Goal: Task Accomplishment & Management: Use online tool/utility

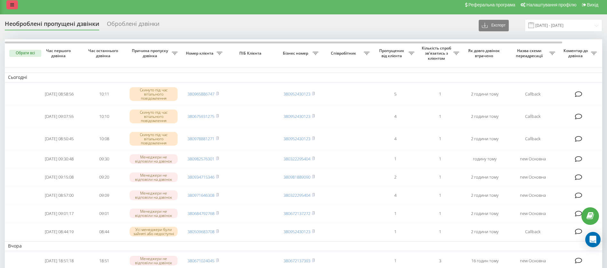
click at [16, 2] on link at bounding box center [12, 4] width 12 height 9
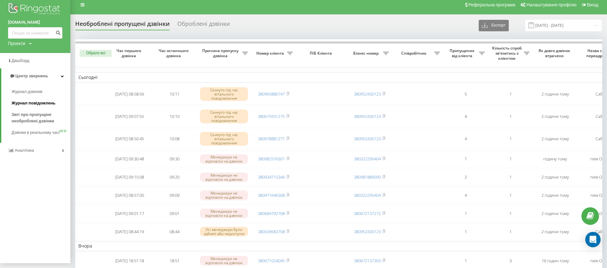
click at [31, 106] on span "Журнал повідомлень" at bounding box center [34, 103] width 44 height 6
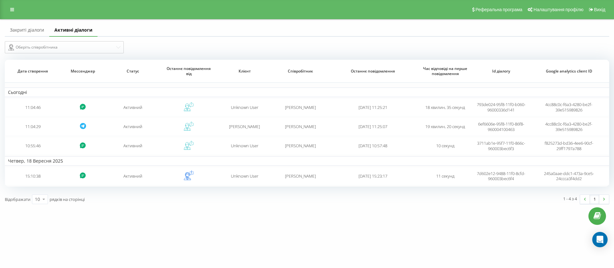
click at [30, 31] on link "Закриті діалоги" at bounding box center [27, 30] width 44 height 13
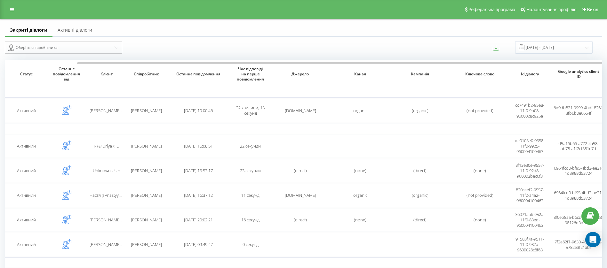
scroll to position [0, 75]
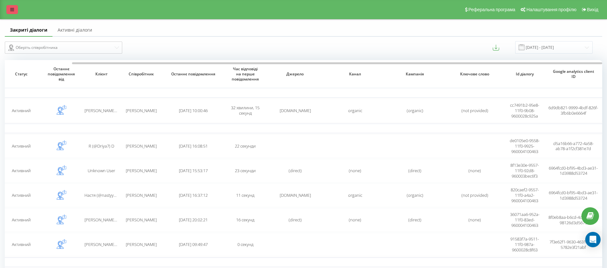
click at [17, 9] on link at bounding box center [12, 9] width 12 height 9
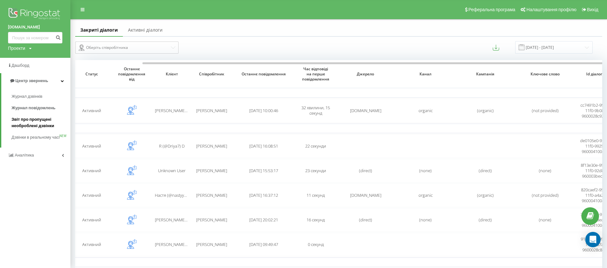
click at [42, 120] on span "Звіт про пропущені необроблені дзвінки" at bounding box center [40, 122] width 56 height 13
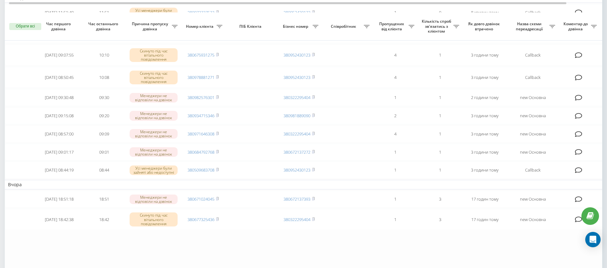
scroll to position [83, 0]
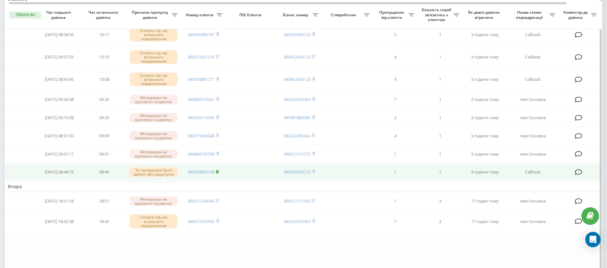
click at [219, 174] on icon at bounding box center [217, 172] width 3 height 4
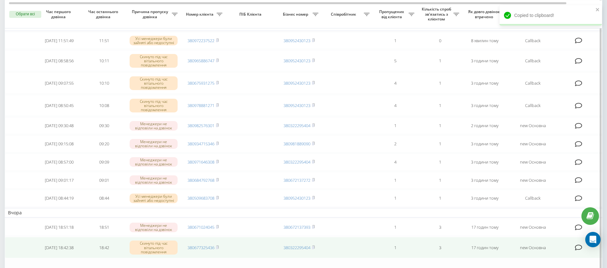
scroll to position [56, 0]
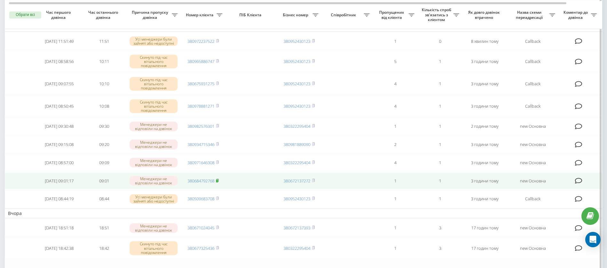
click at [218, 183] on rect at bounding box center [217, 181] width 2 height 3
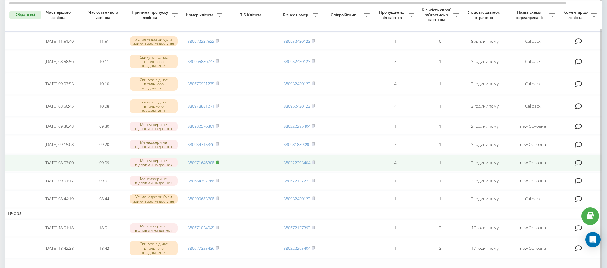
click at [218, 164] on rect at bounding box center [217, 163] width 2 height 3
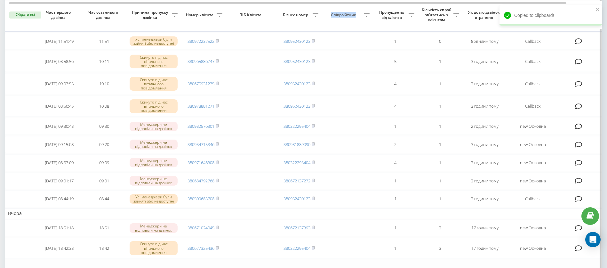
click at [331, 14] on span "Співробітник" at bounding box center [344, 14] width 39 height 5
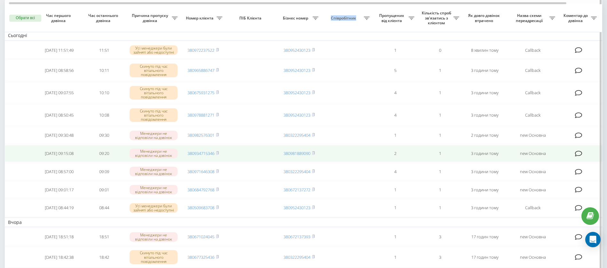
scroll to position [50, 0]
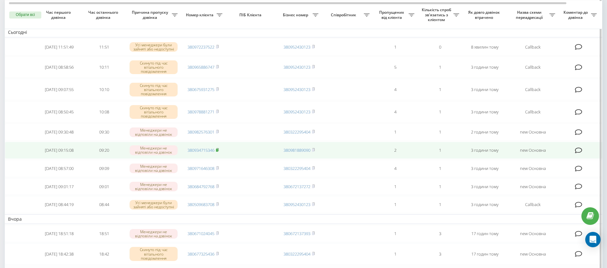
click at [219, 152] on icon at bounding box center [217, 150] width 3 height 4
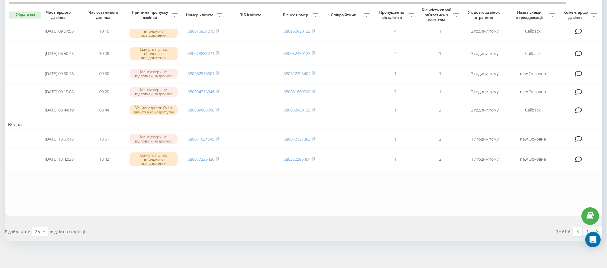
scroll to position [0, 43]
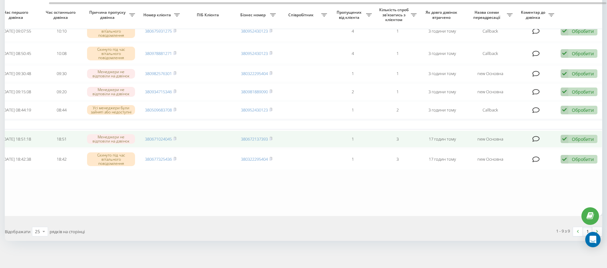
click at [577, 144] on div "Обробити Не вдалося зв'язатися Зв'язався з клієнтом за допомогою іншого каналу …" at bounding box center [578, 139] width 37 height 9
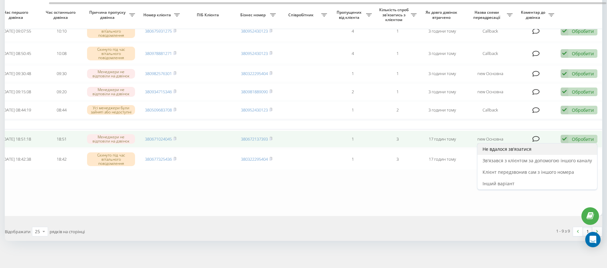
click at [545, 152] on div "Не вдалося зв'язатися" at bounding box center [537, 150] width 120 height 12
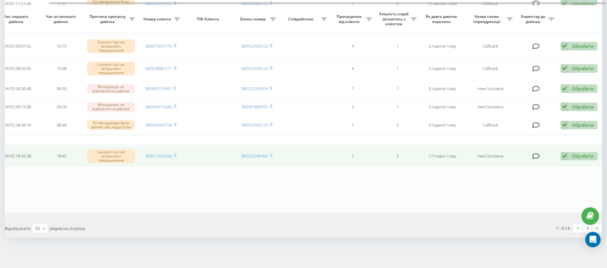
click at [581, 152] on td "Обробити Не вдалося зв'язатися Зв'язався з клієнтом за допомогою іншого каналу …" at bounding box center [579, 156] width 45 height 21
click at [574, 158] on div "Обробити" at bounding box center [583, 156] width 22 height 6
click at [537, 167] on div "Не вдалося зв'язатися" at bounding box center [537, 167] width 120 height 12
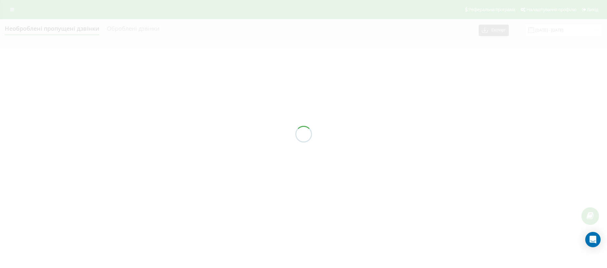
scroll to position [0, 0]
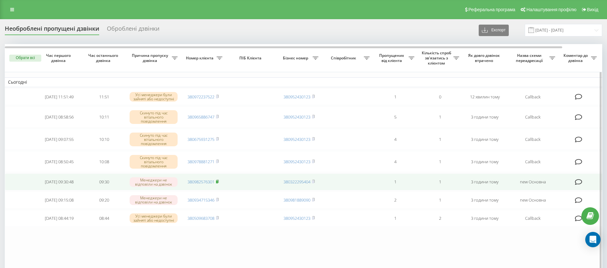
click at [218, 184] on rect at bounding box center [217, 182] width 2 height 3
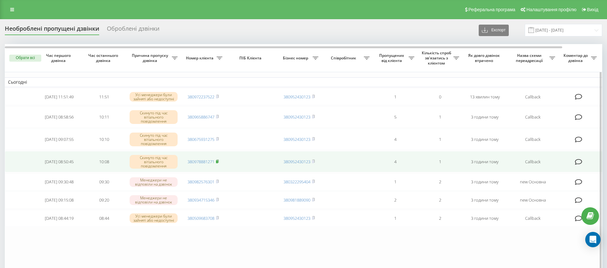
click at [218, 162] on rect at bounding box center [217, 162] width 2 height 3
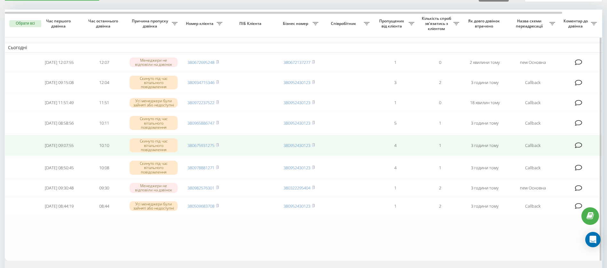
scroll to position [40, 0]
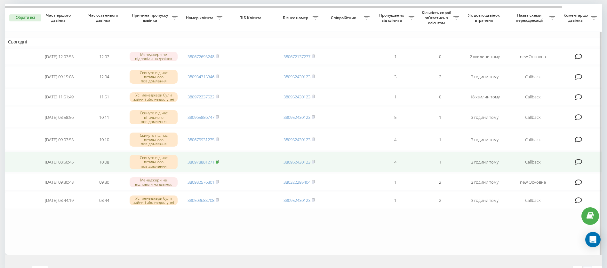
click at [218, 163] on rect at bounding box center [217, 162] width 2 height 3
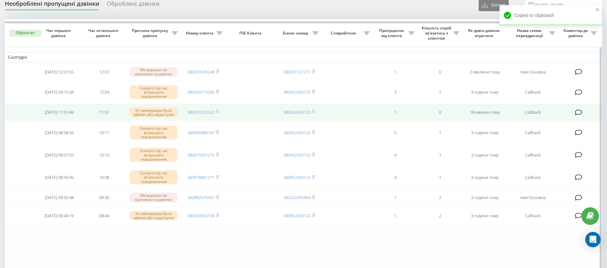
scroll to position [22, 0]
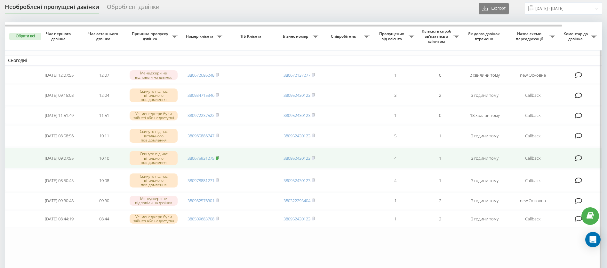
click at [218, 159] on rect at bounding box center [217, 158] width 2 height 3
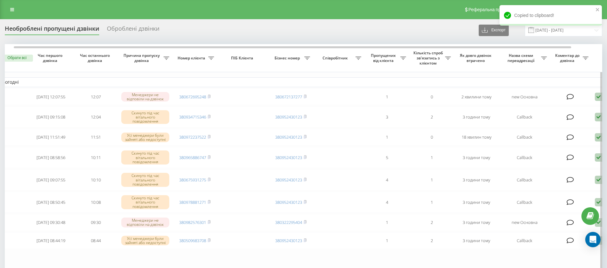
scroll to position [0, 10]
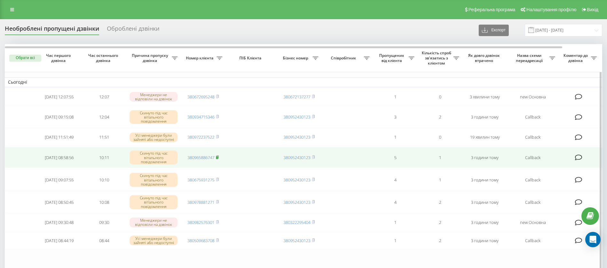
click at [218, 159] on rect at bounding box center [217, 157] width 2 height 3
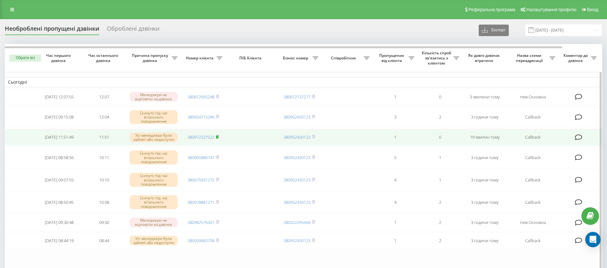
click at [218, 139] on rect at bounding box center [217, 137] width 2 height 3
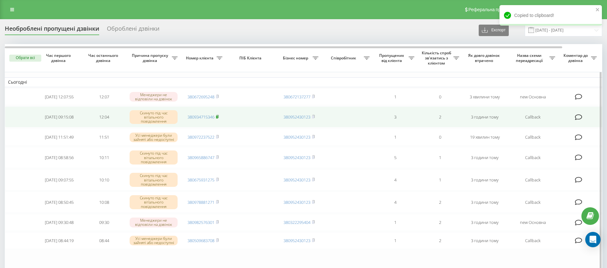
click at [218, 118] on icon at bounding box center [217, 116] width 2 height 3
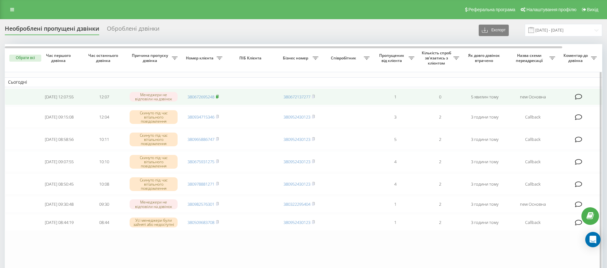
click at [219, 96] on icon at bounding box center [217, 97] width 3 height 4
